Goal: Browse casually

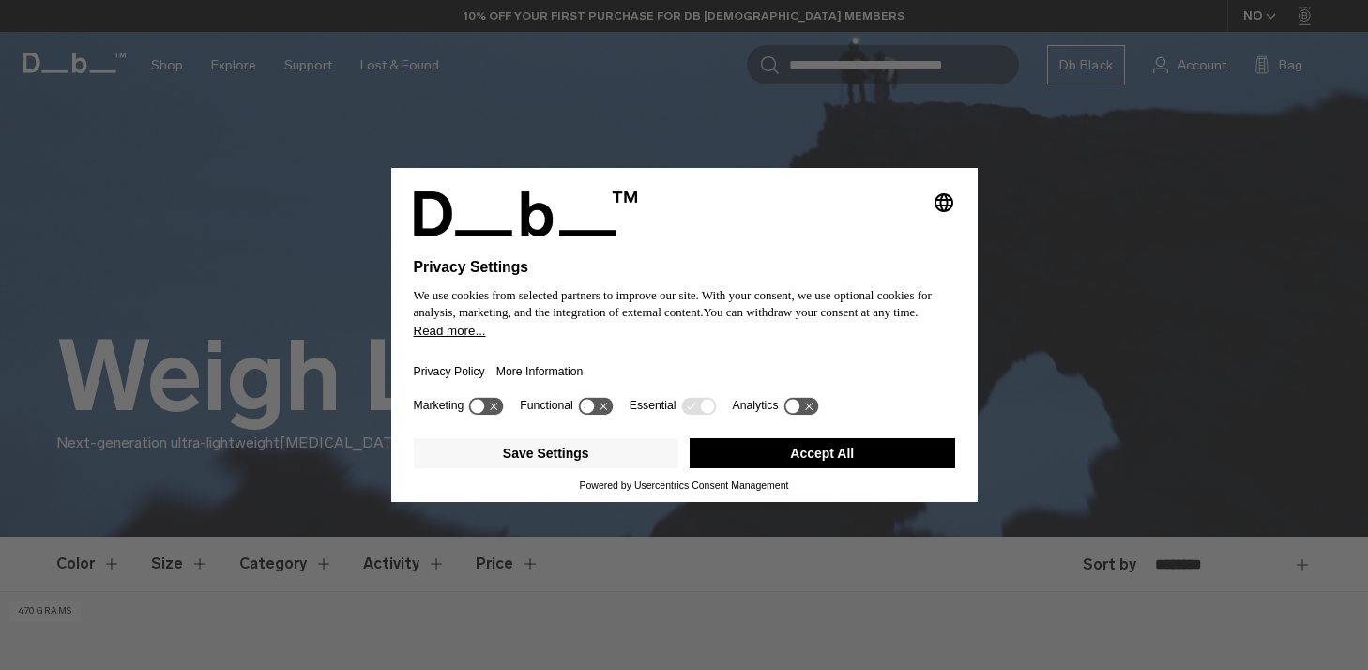
click at [815, 461] on button "Accept All" at bounding box center [823, 453] width 266 height 30
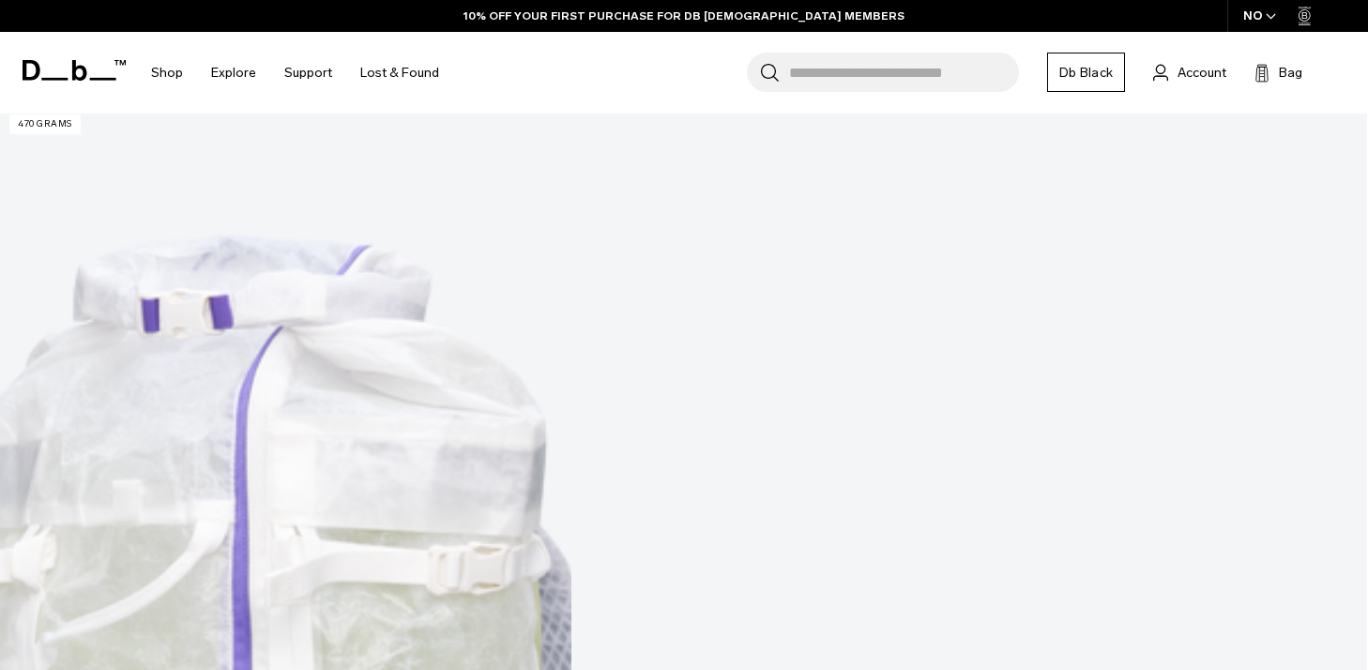
scroll to position [554, 0]
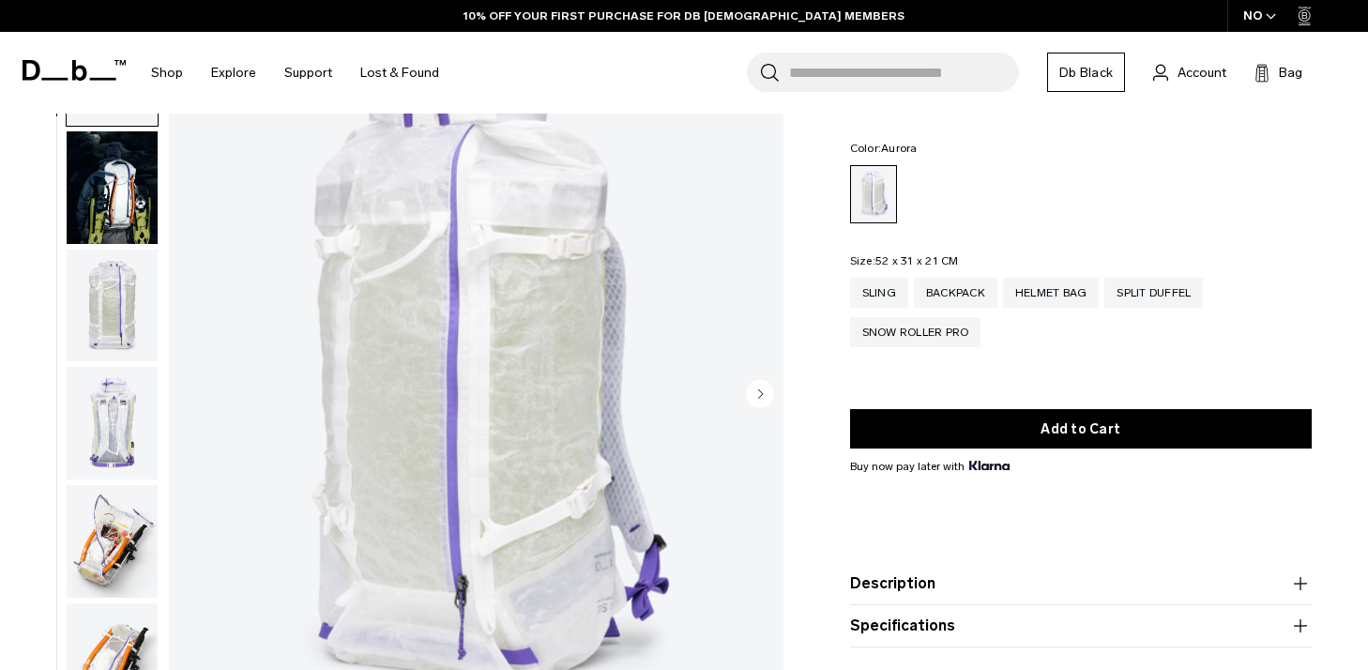
click at [115, 417] on img "button" at bounding box center [112, 423] width 91 height 113
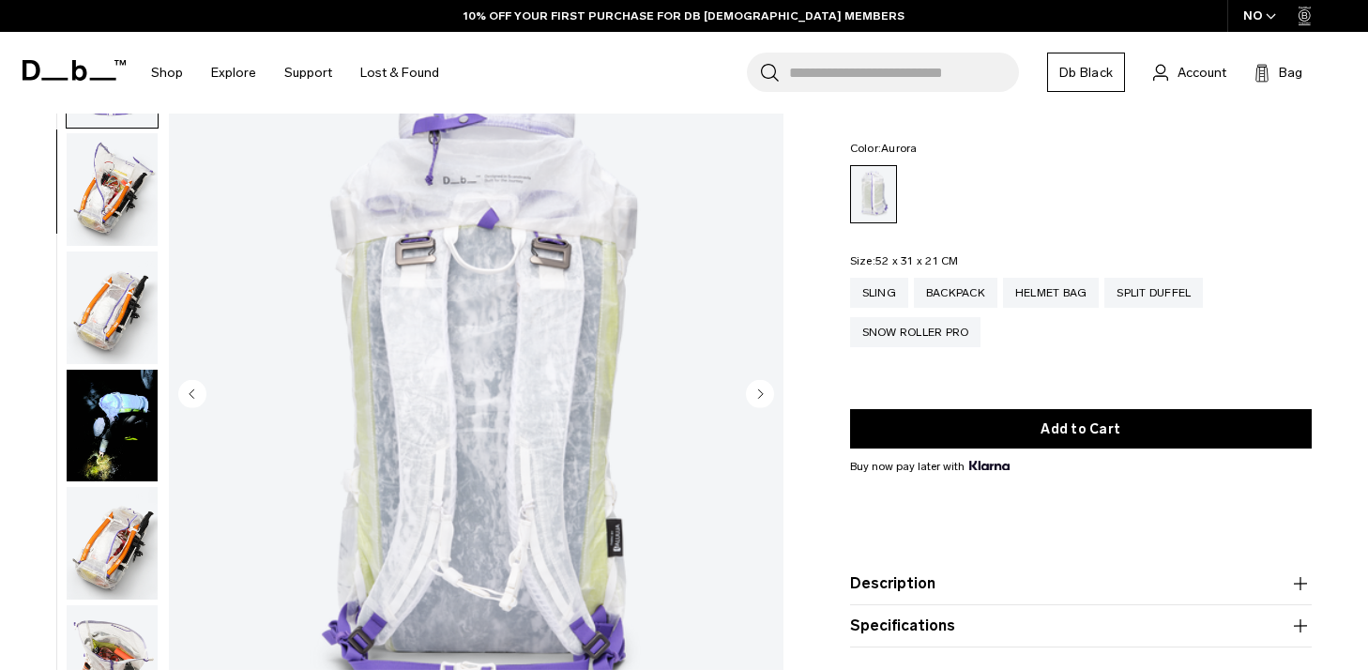
scroll to position [354, 0]
click at [114, 413] on img "button" at bounding box center [112, 424] width 91 height 113
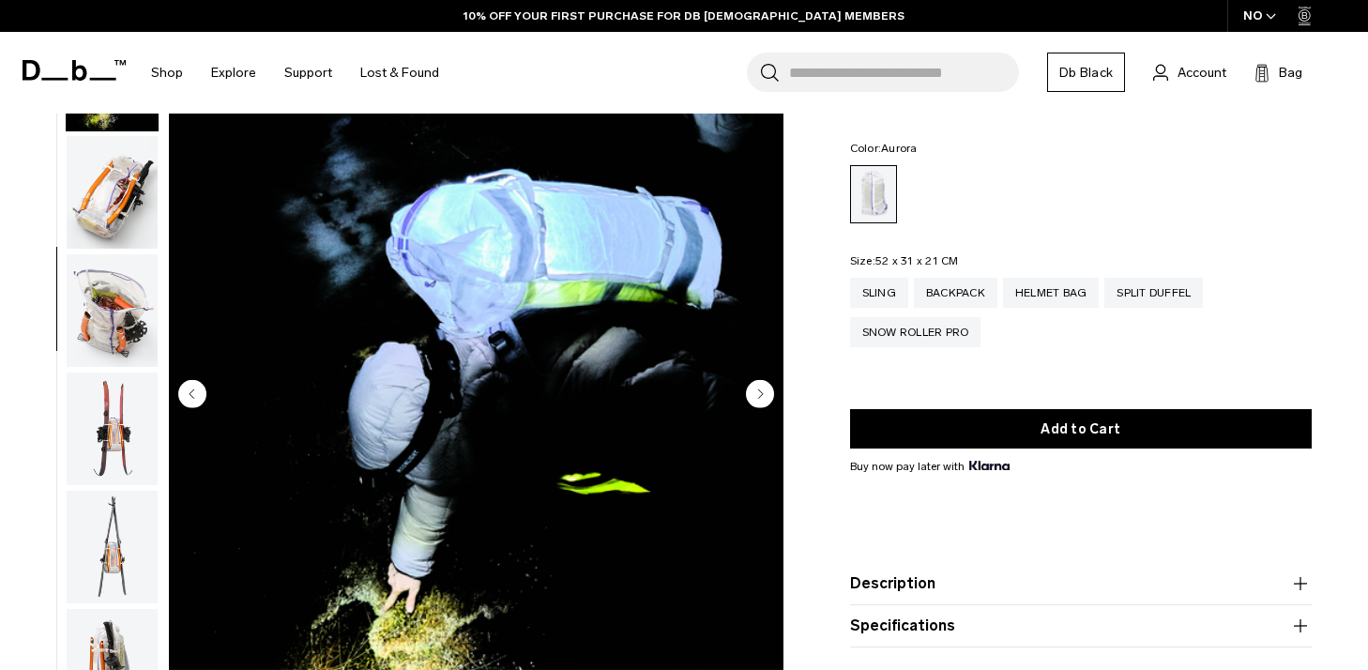
scroll to position [709, 0]
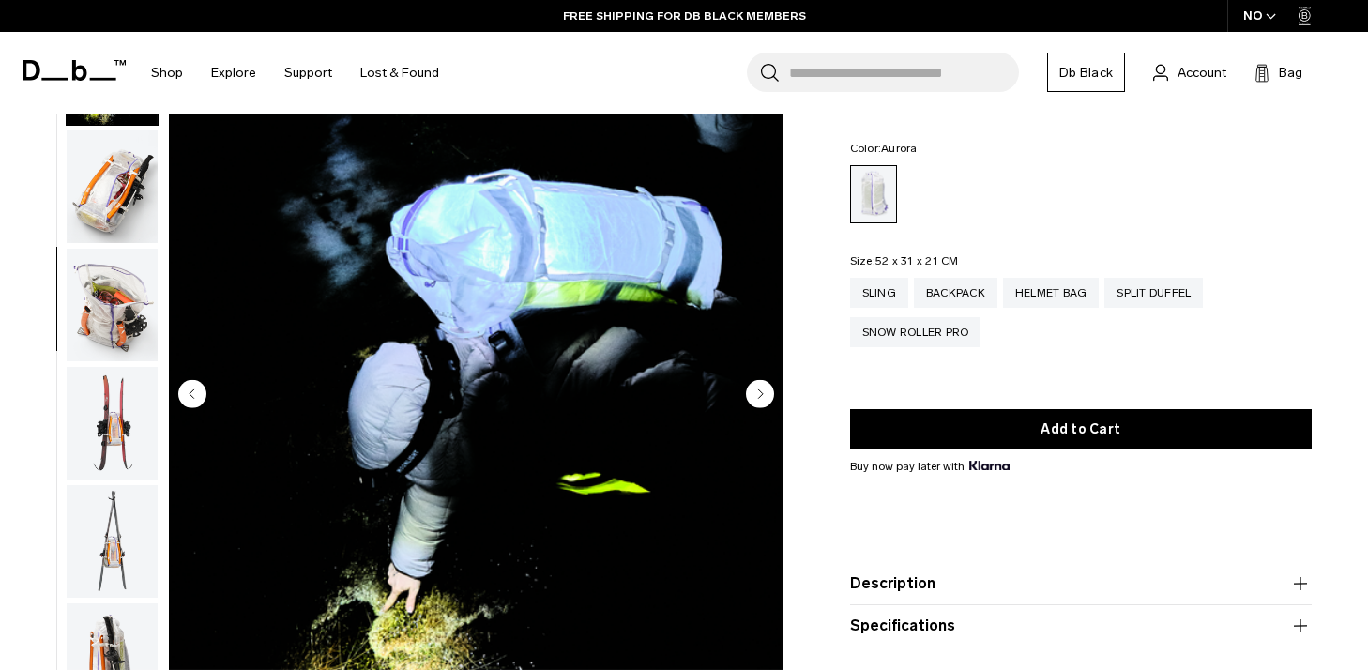
click at [110, 472] on img "button" at bounding box center [112, 423] width 91 height 113
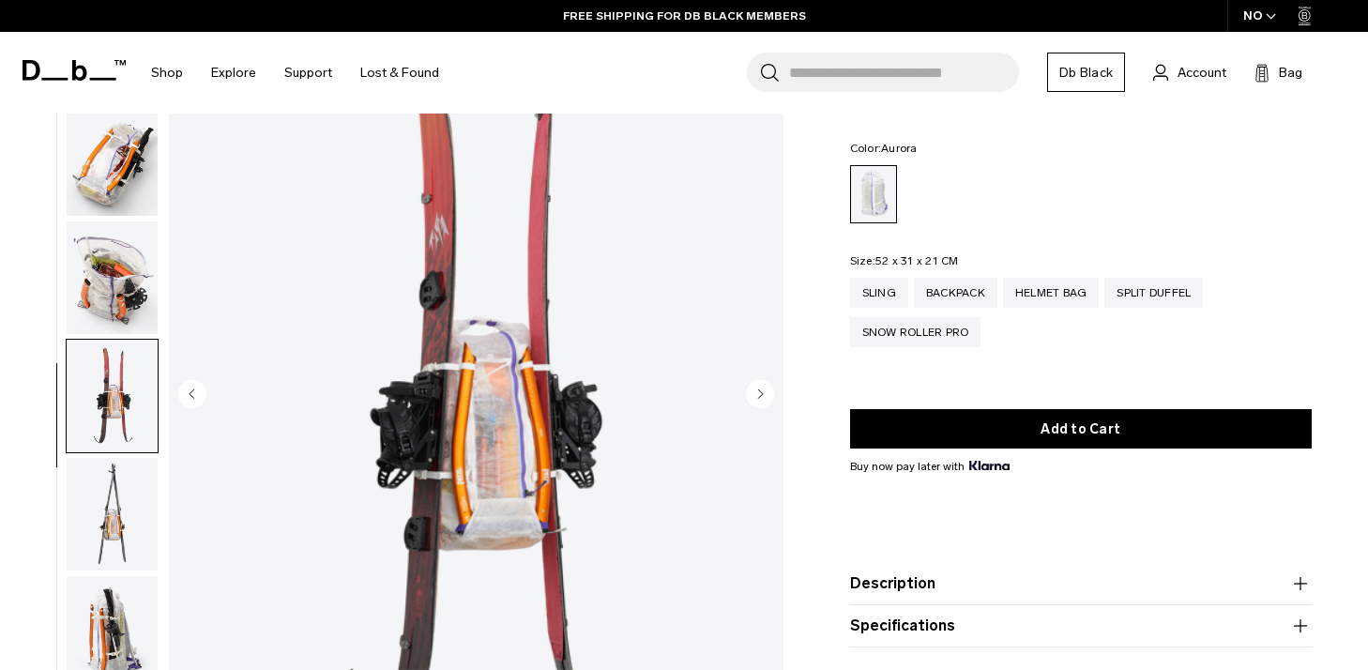
click at [127, 319] on img "button" at bounding box center [112, 278] width 91 height 113
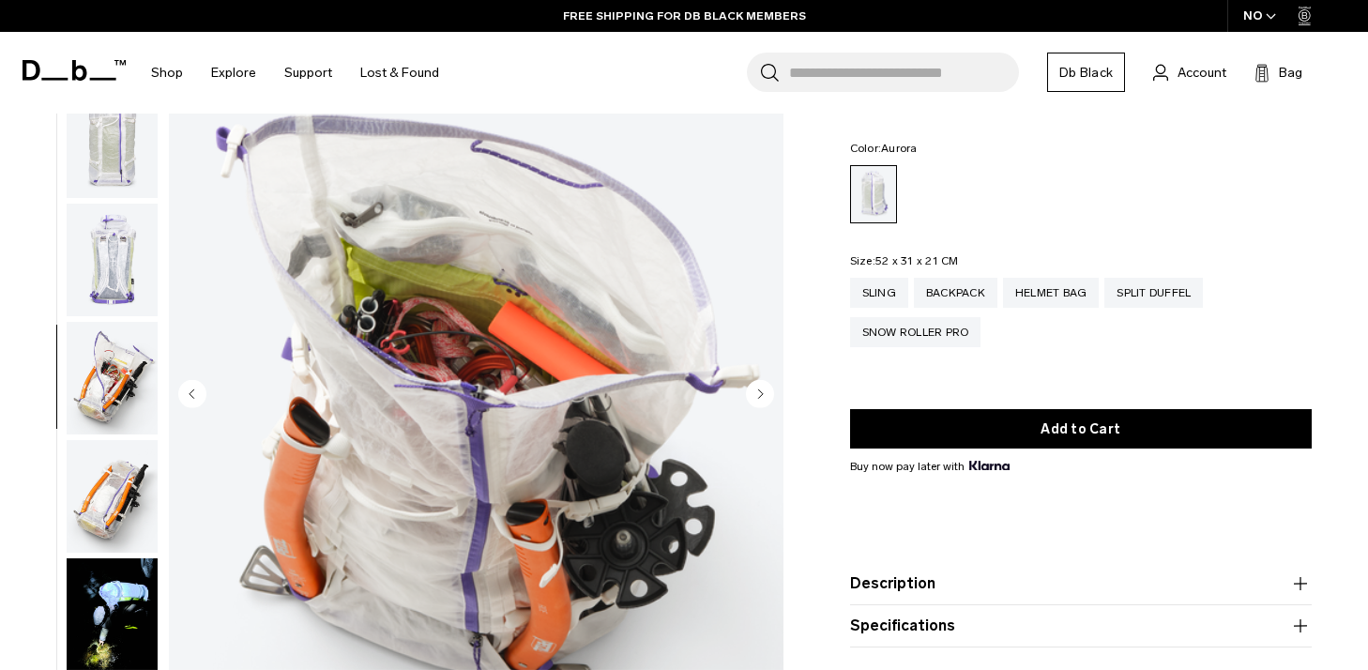
scroll to position [0, 0]
